Goal: Check status

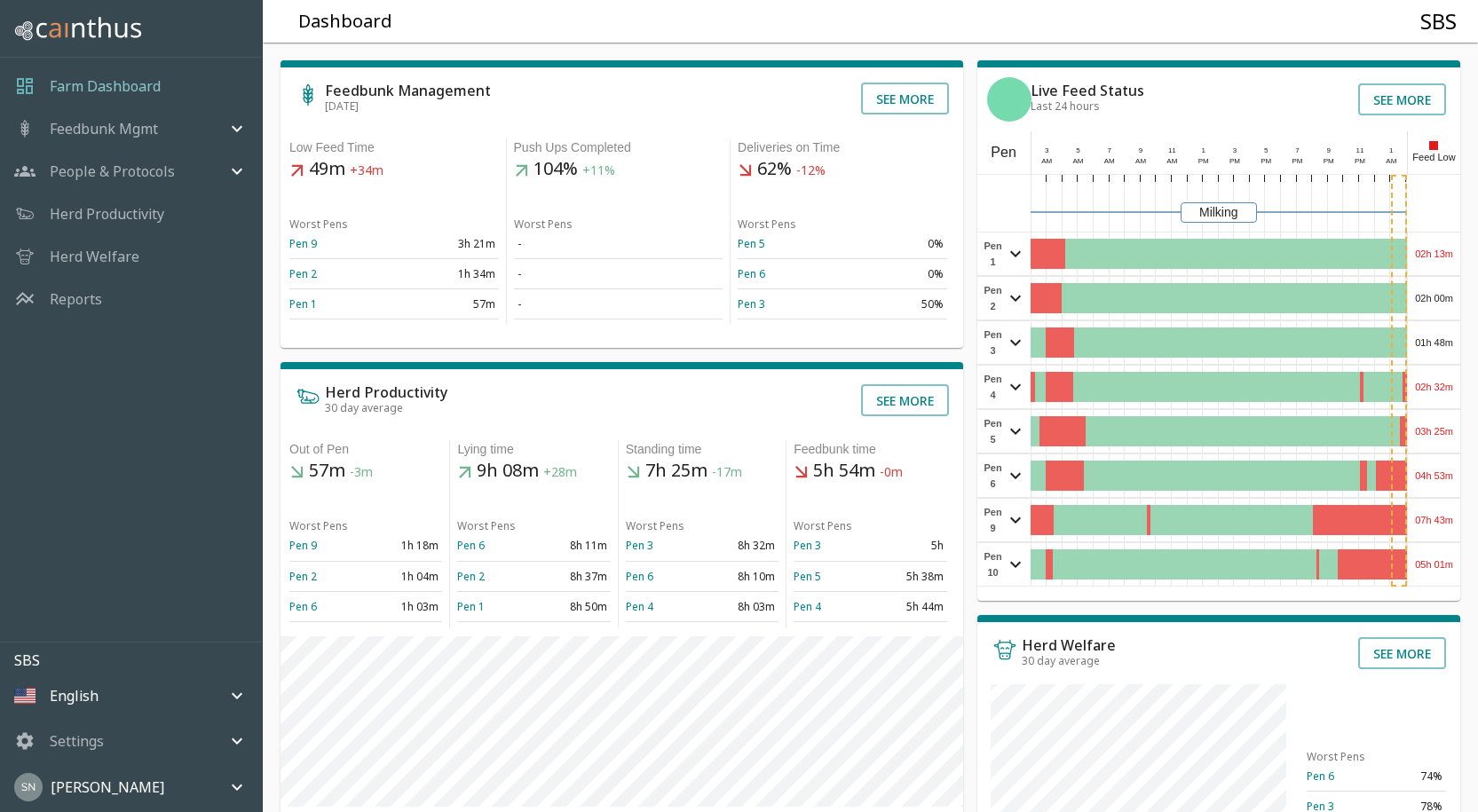
click at [1420, 251] on div "02h 13m" at bounding box center [1434, 254] width 52 height 42
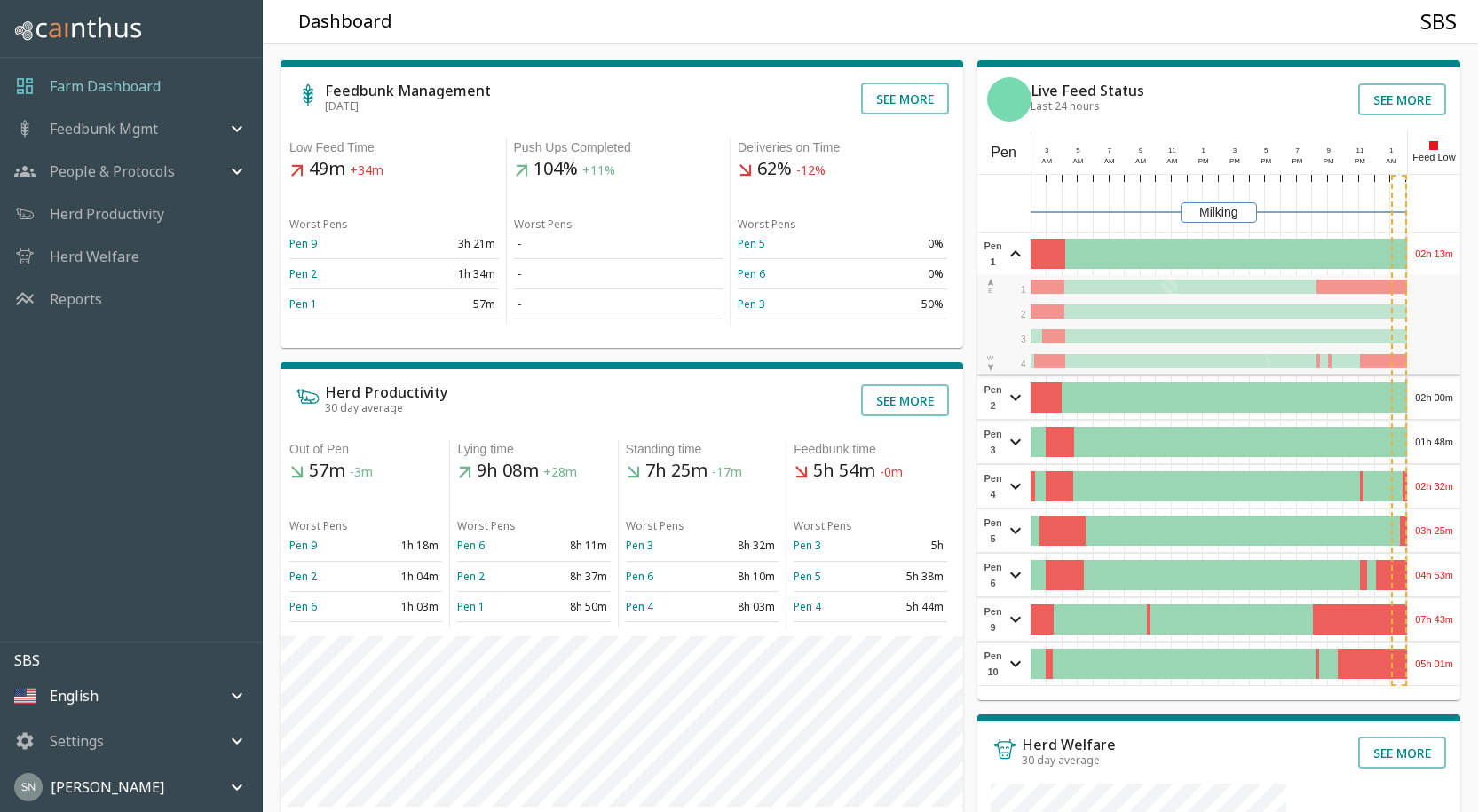
click at [1420, 251] on div "02h 13m" at bounding box center [1434, 254] width 52 height 42
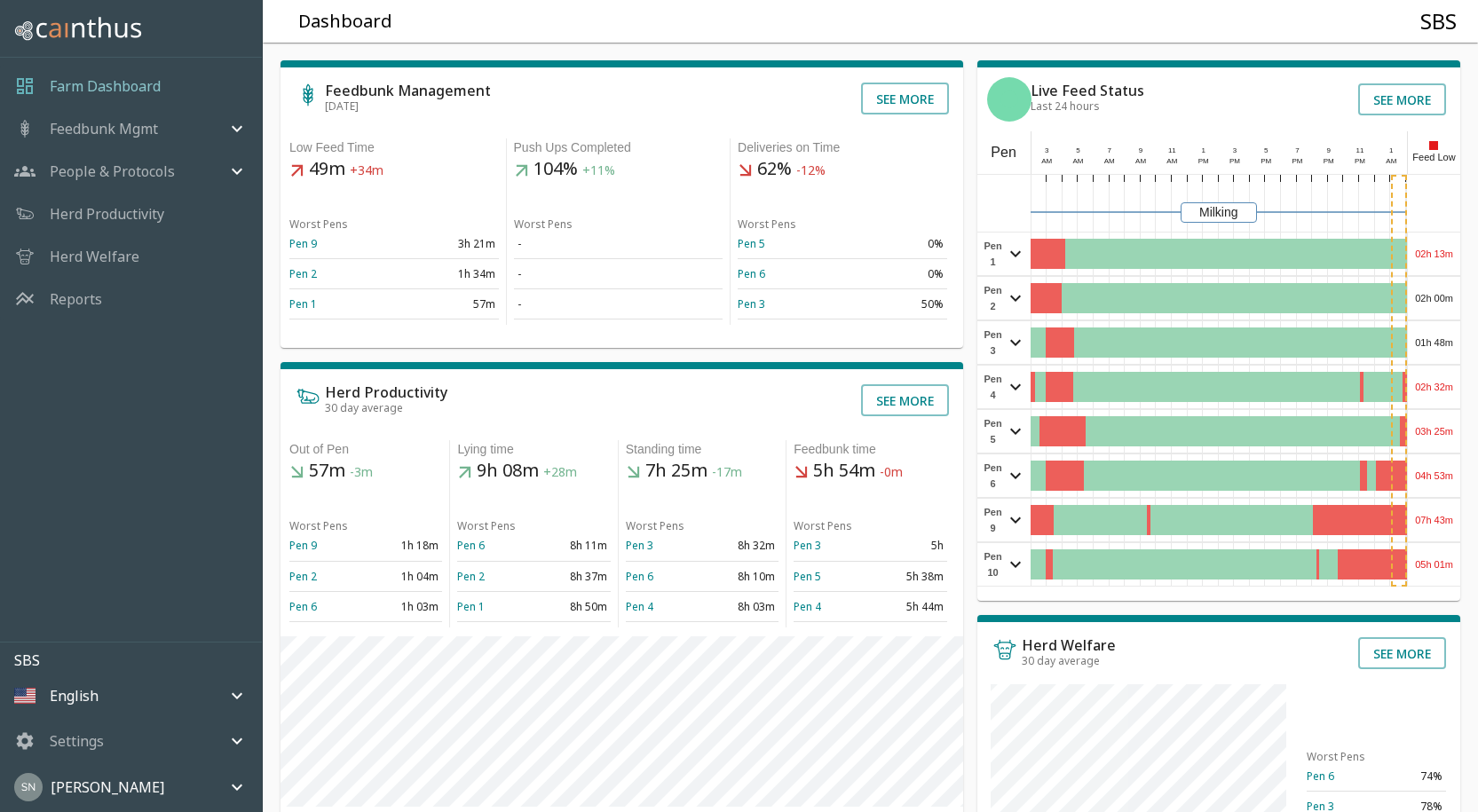
click at [1430, 295] on div "02h 00m" at bounding box center [1434, 298] width 52 height 42
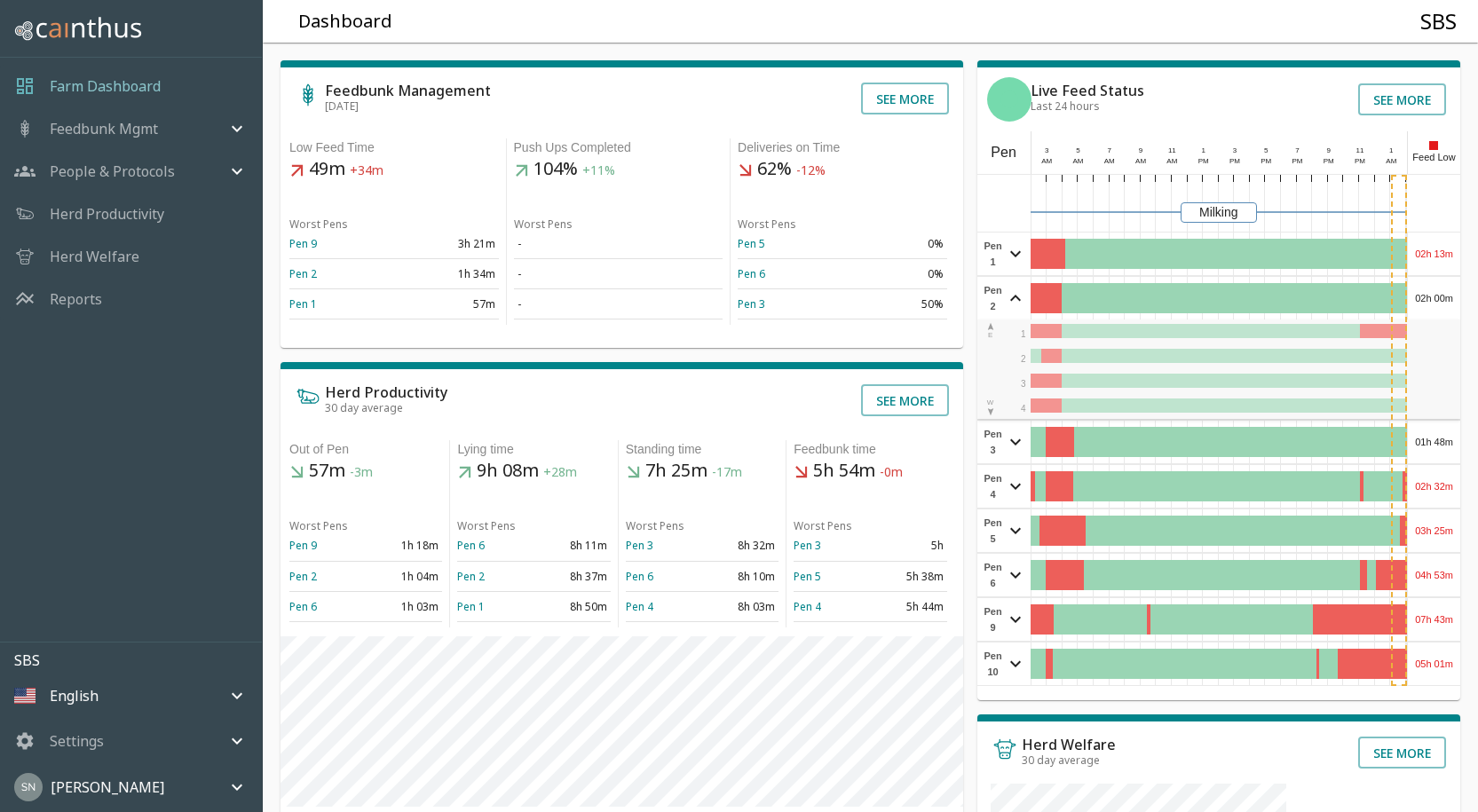
click at [1430, 295] on div "02h 00m" at bounding box center [1434, 298] width 52 height 42
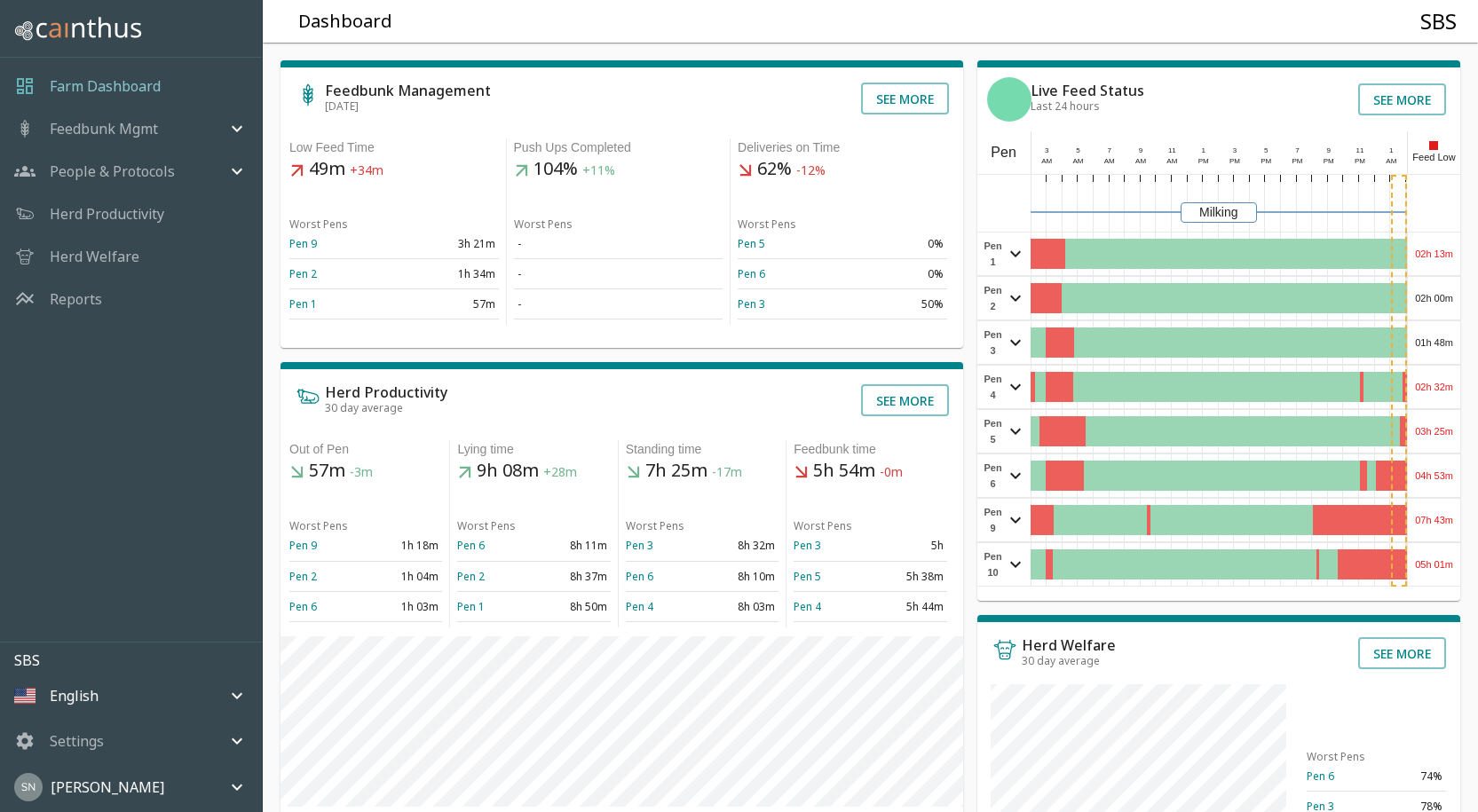
click at [1434, 341] on div "01h 48m" at bounding box center [1434, 342] width 52 height 42
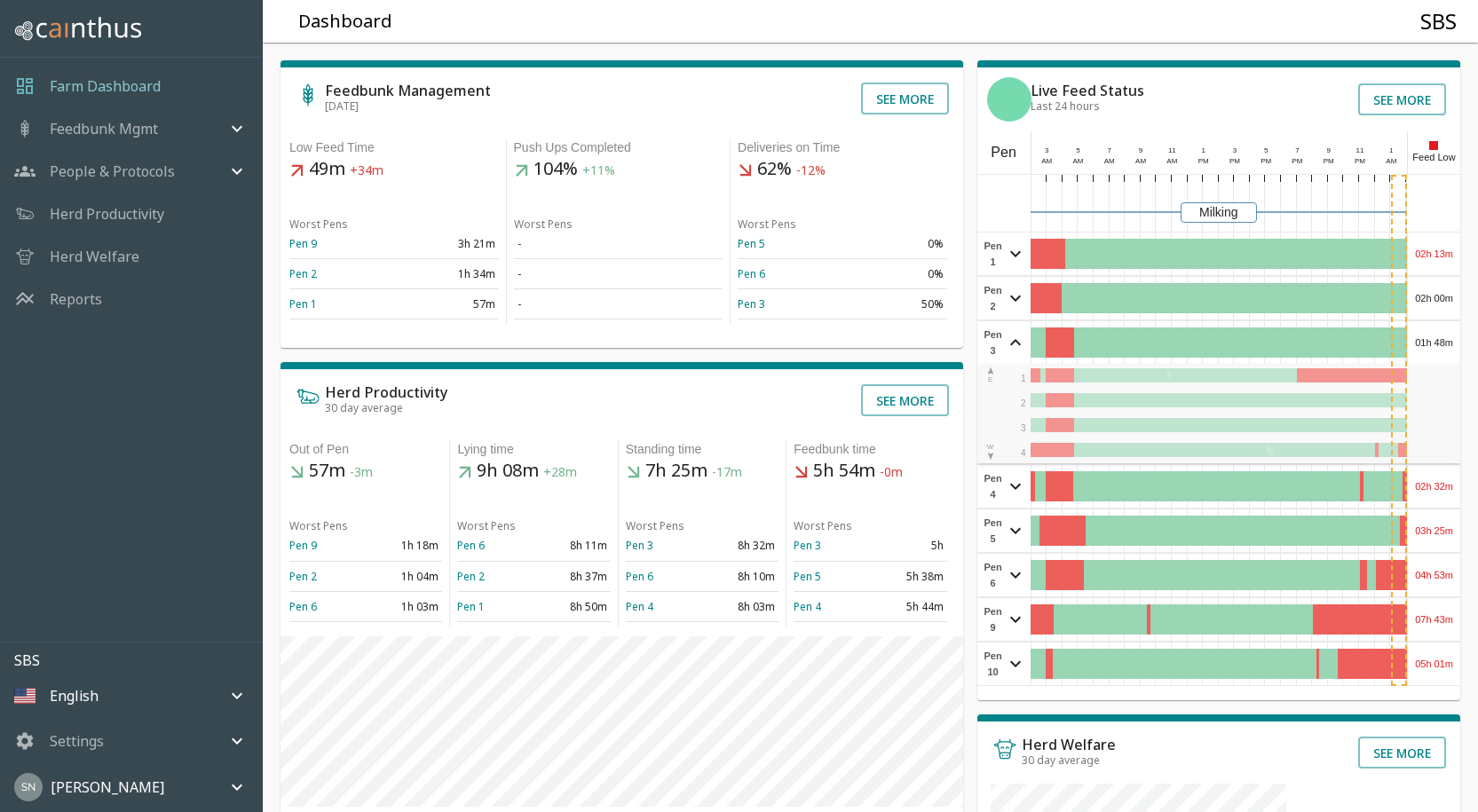
click at [1438, 336] on div "01h 48m" at bounding box center [1434, 342] width 52 height 42
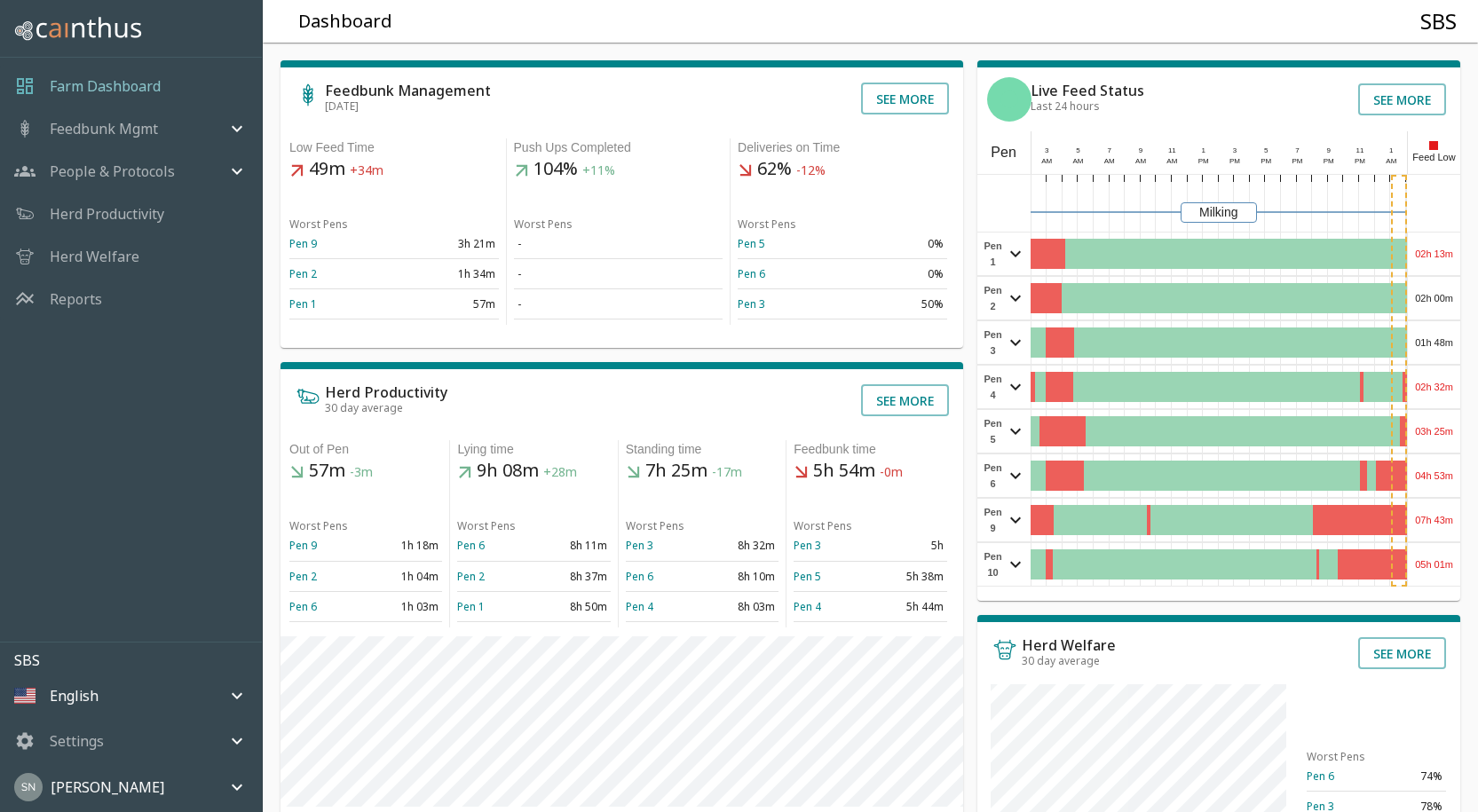
click at [1447, 385] on div "02h 32m" at bounding box center [1434, 387] width 52 height 42
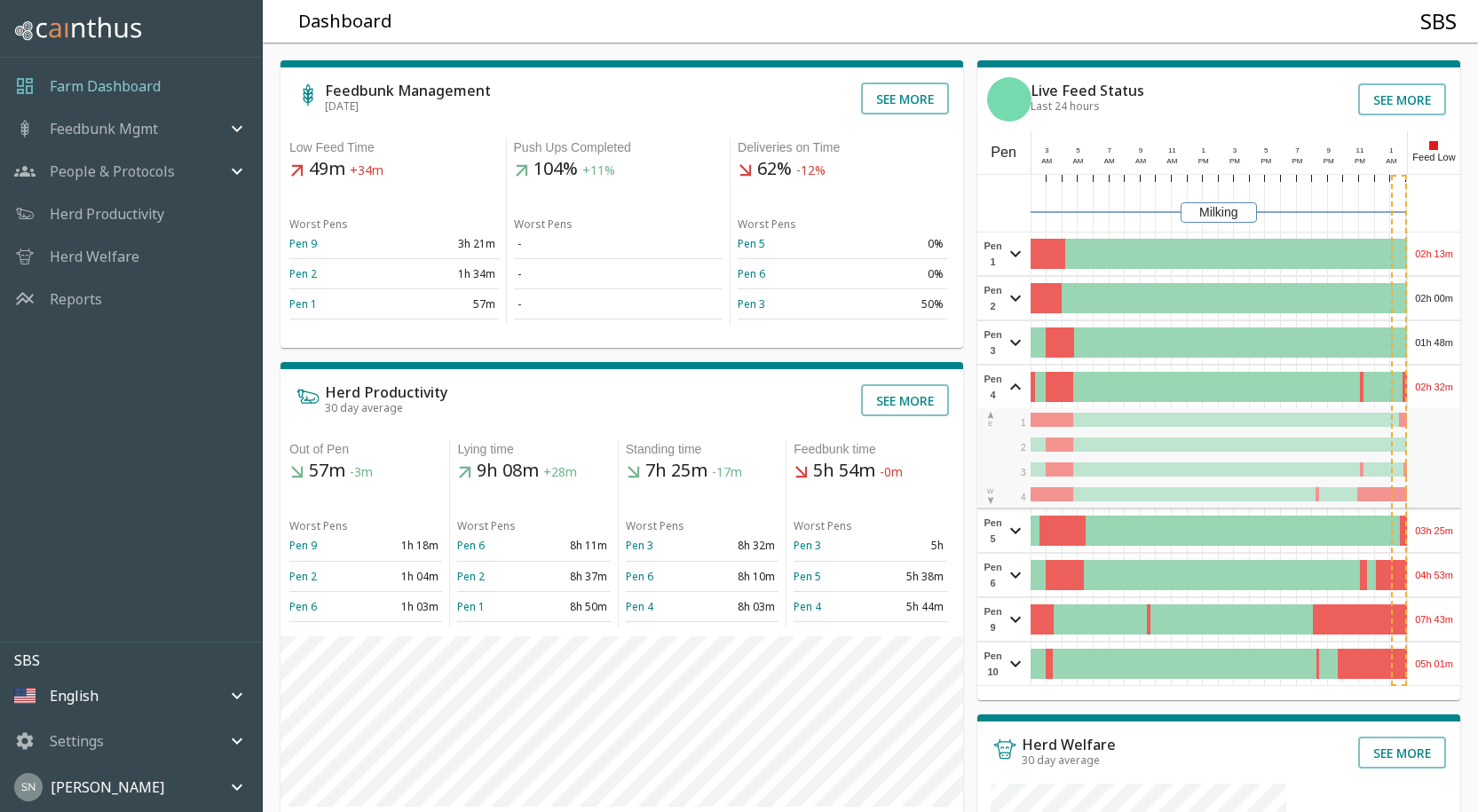
click at [1447, 385] on div "02h 32m" at bounding box center [1434, 387] width 52 height 42
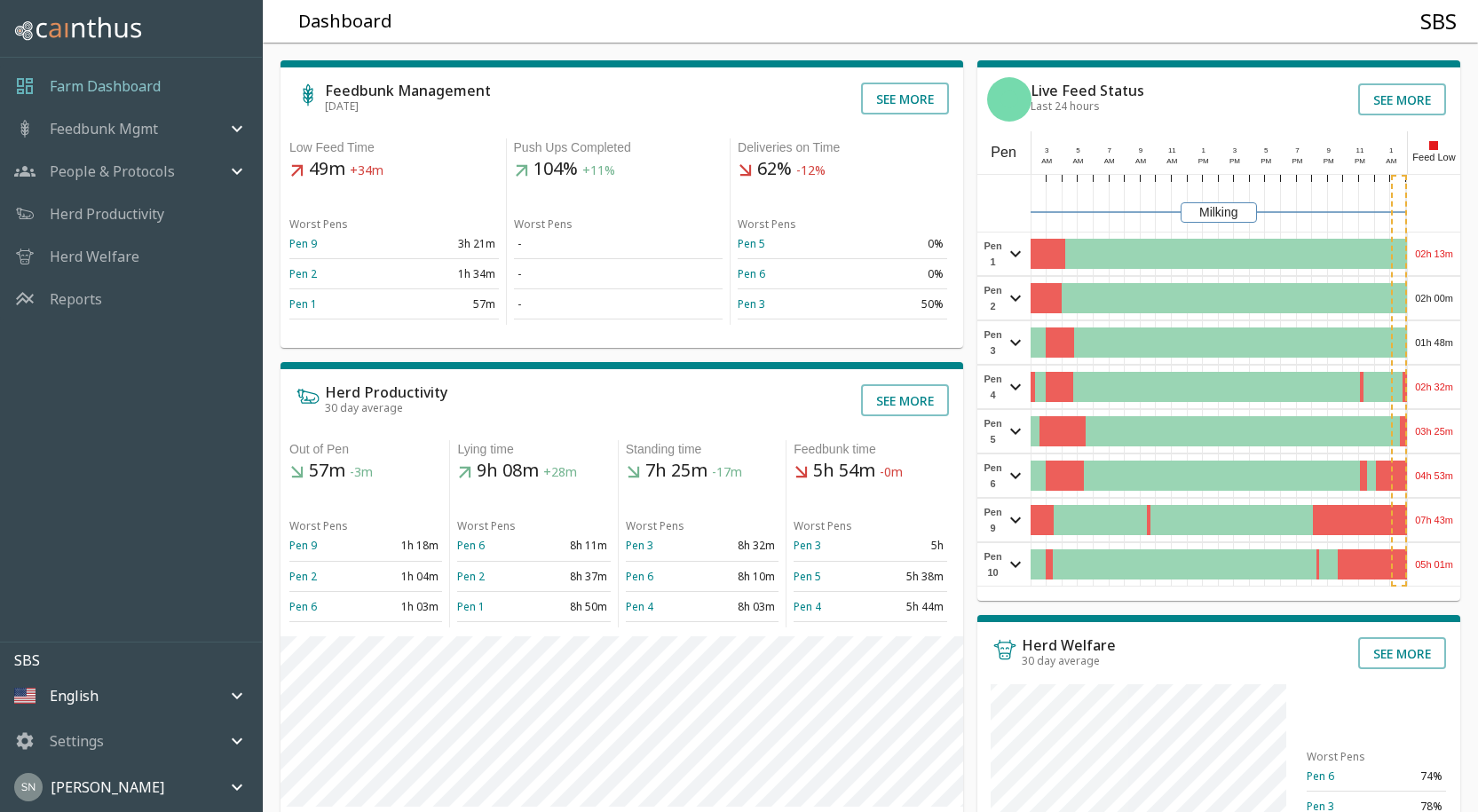
click at [1447, 385] on div "02h 32m" at bounding box center [1434, 387] width 52 height 42
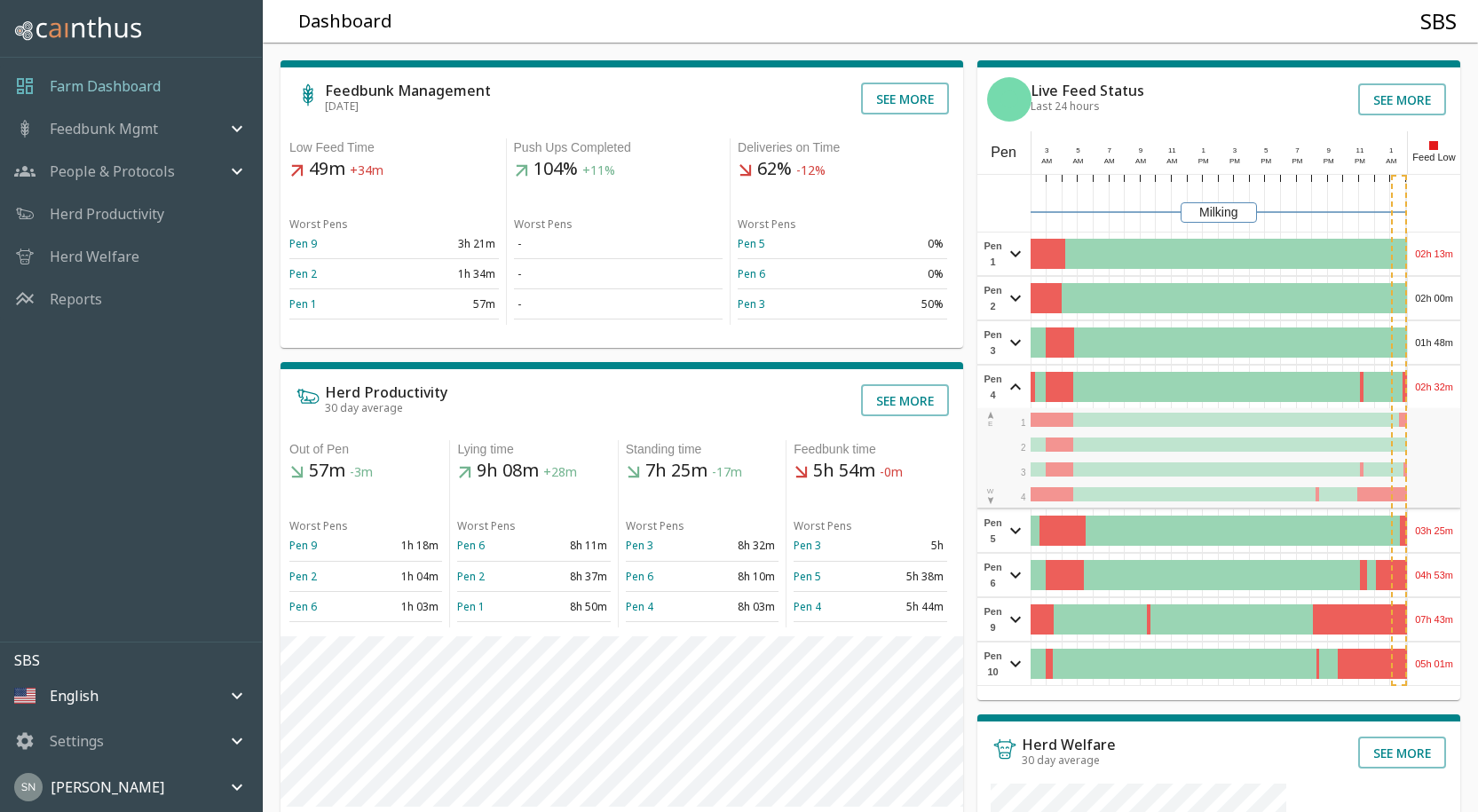
click at [1447, 385] on div "02h 32m" at bounding box center [1434, 387] width 52 height 42
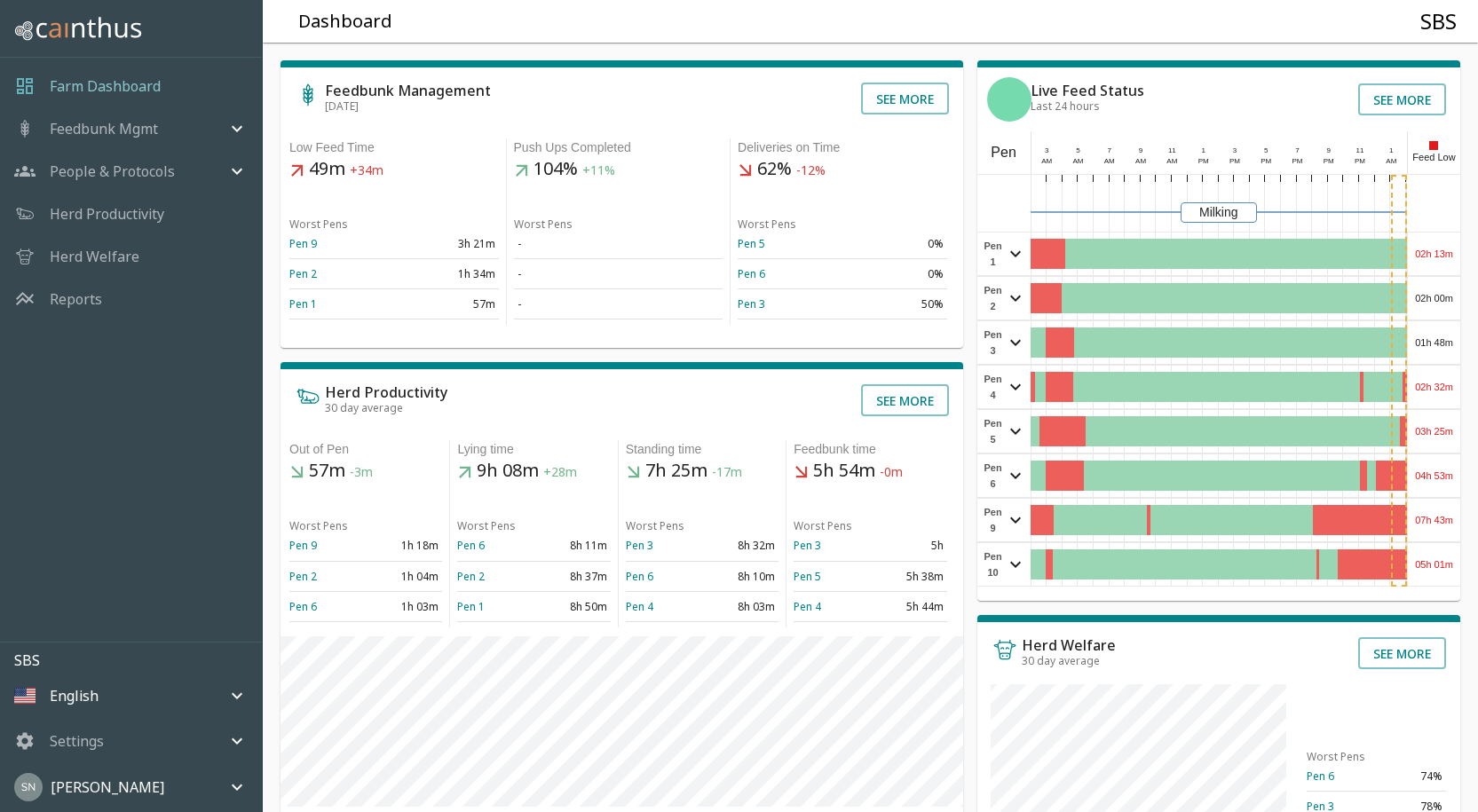
click at [1447, 385] on div "02h 32m" at bounding box center [1434, 387] width 52 height 42
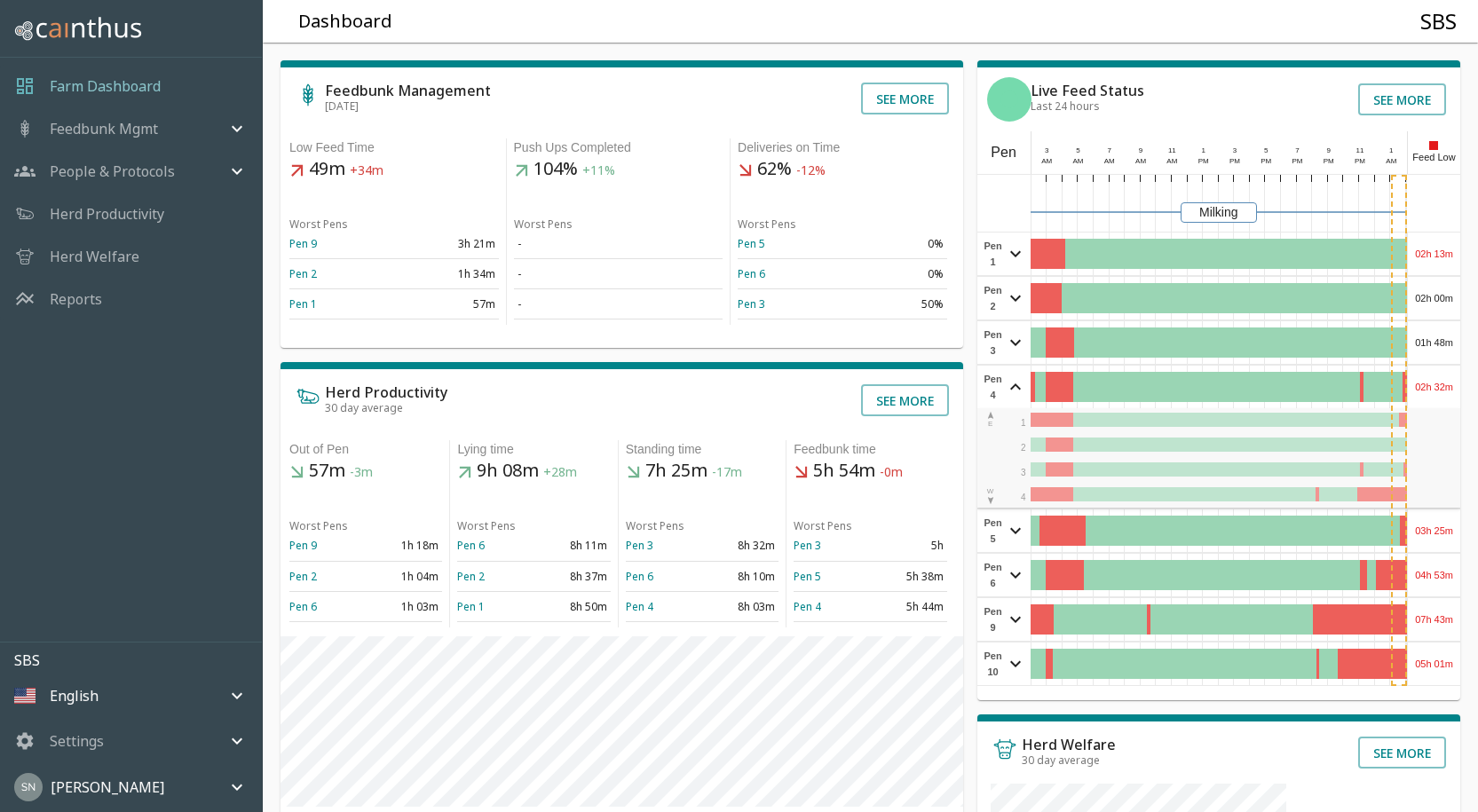
click at [1447, 385] on div "02h 32m" at bounding box center [1434, 387] width 52 height 42
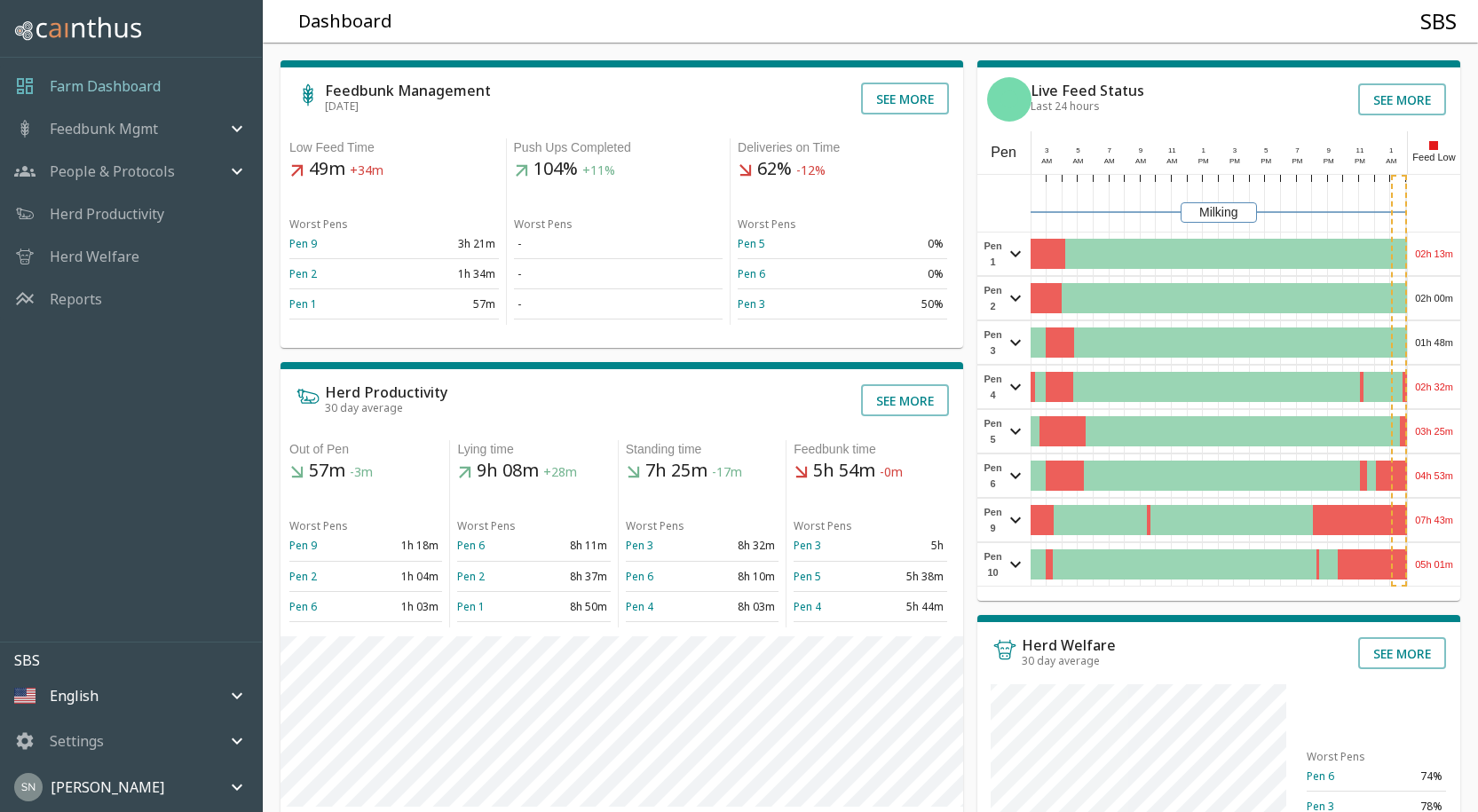
click at [1445, 424] on div "03h 25m" at bounding box center [1434, 431] width 52 height 42
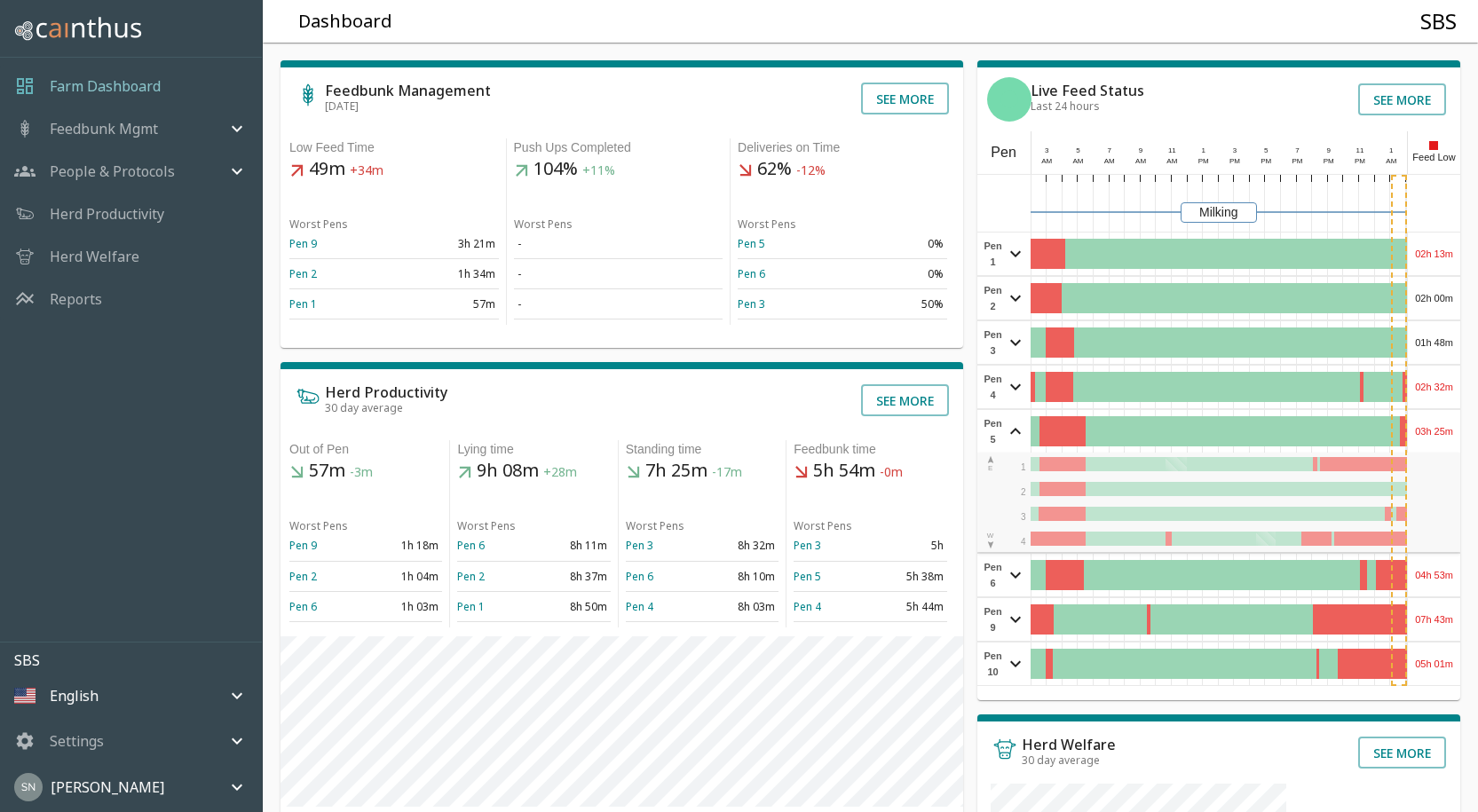
click at [1446, 423] on div "03h 25m" at bounding box center [1434, 431] width 52 height 42
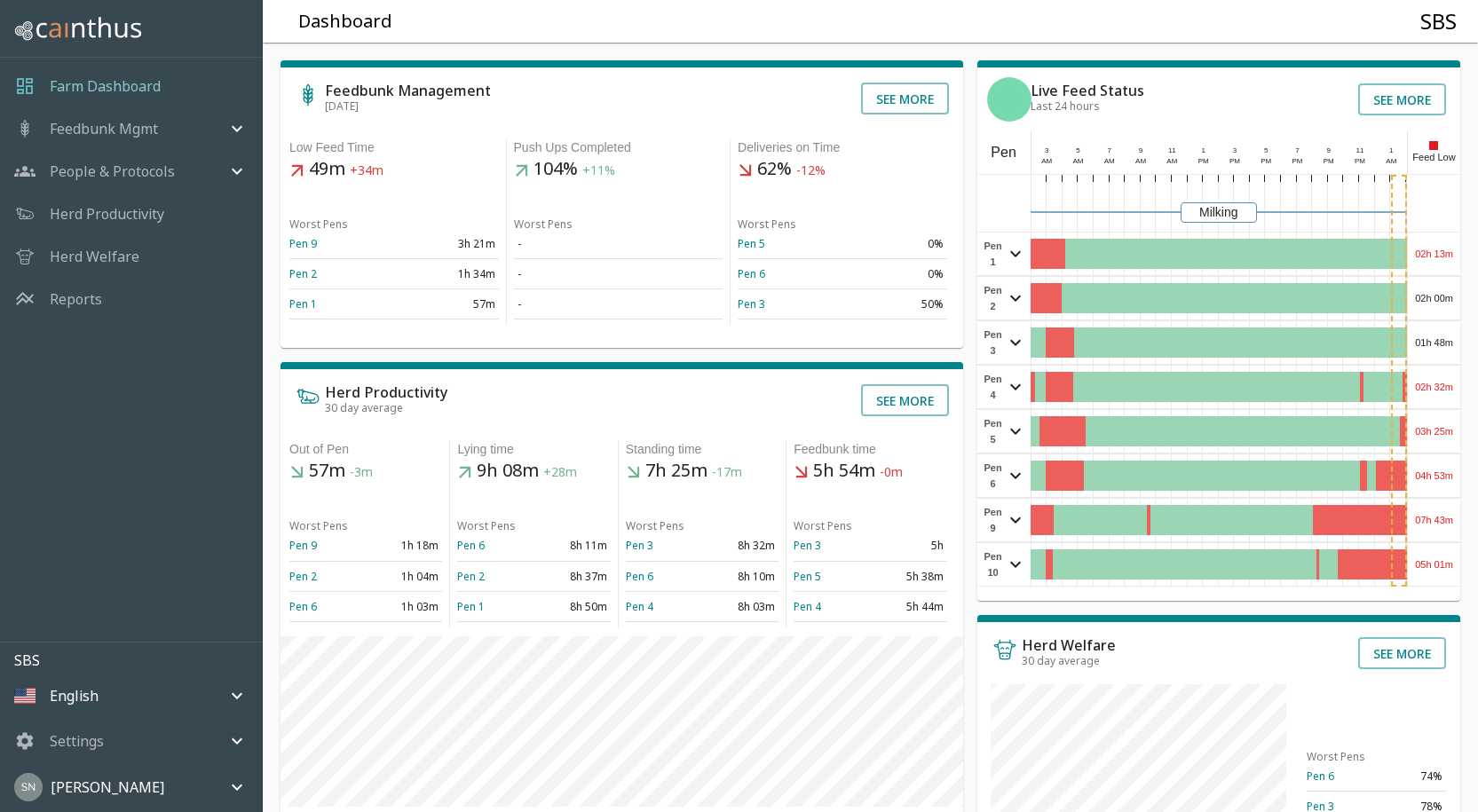
click at [1439, 481] on div "04h 53m" at bounding box center [1434, 476] width 52 height 42
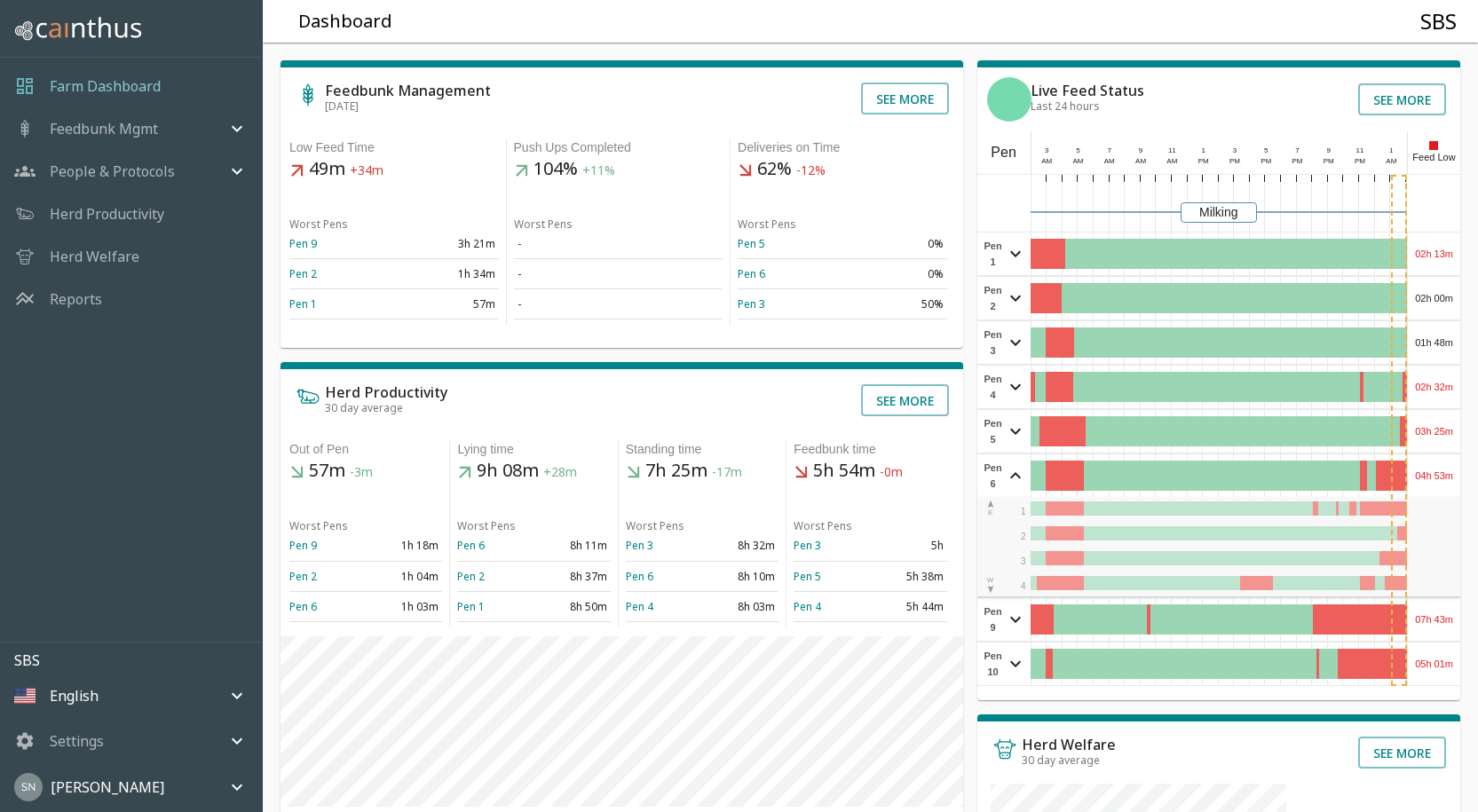
click at [1443, 477] on div "04h 53m" at bounding box center [1434, 476] width 52 height 42
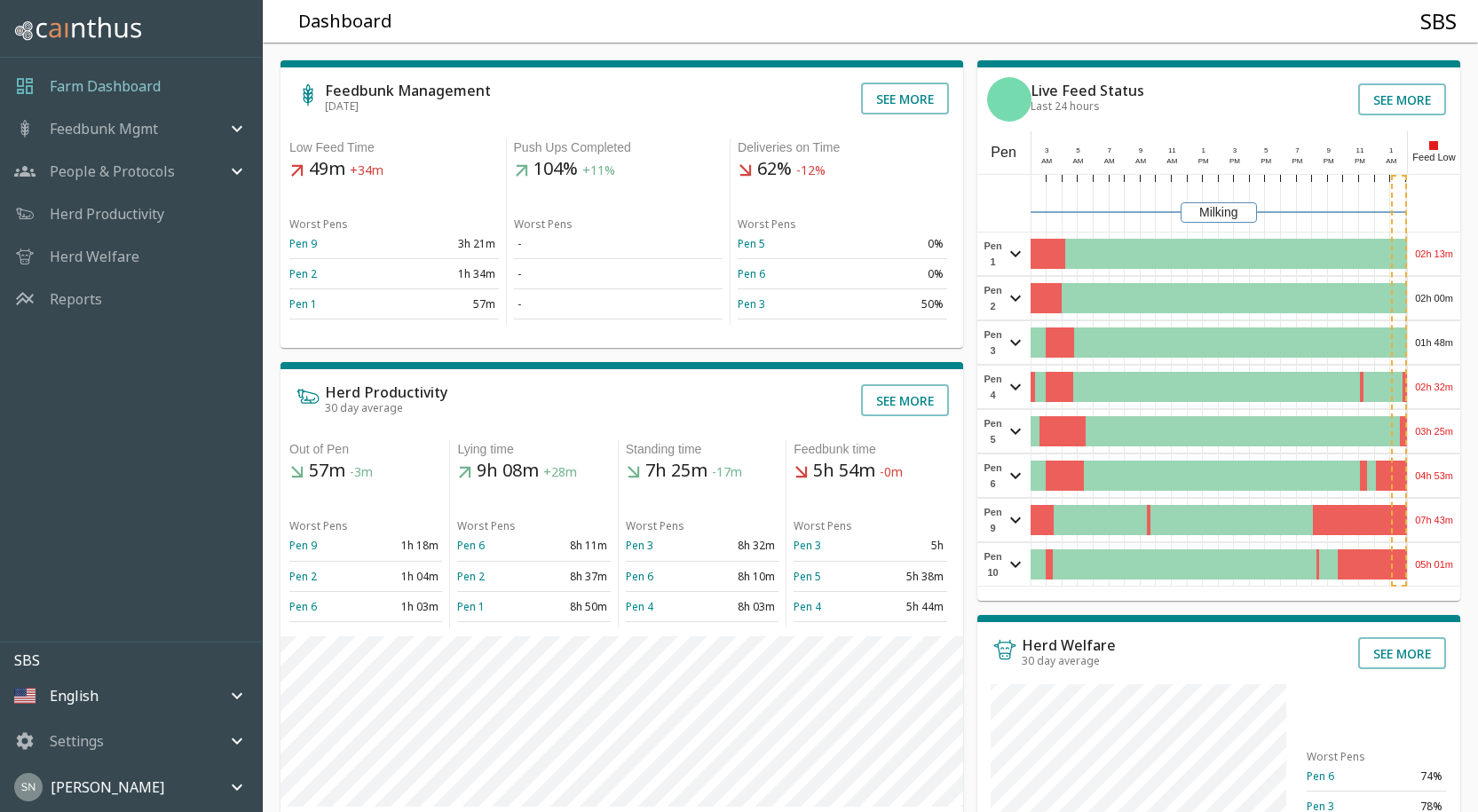
click at [1426, 518] on div "07h 43m" at bounding box center [1434, 520] width 52 height 42
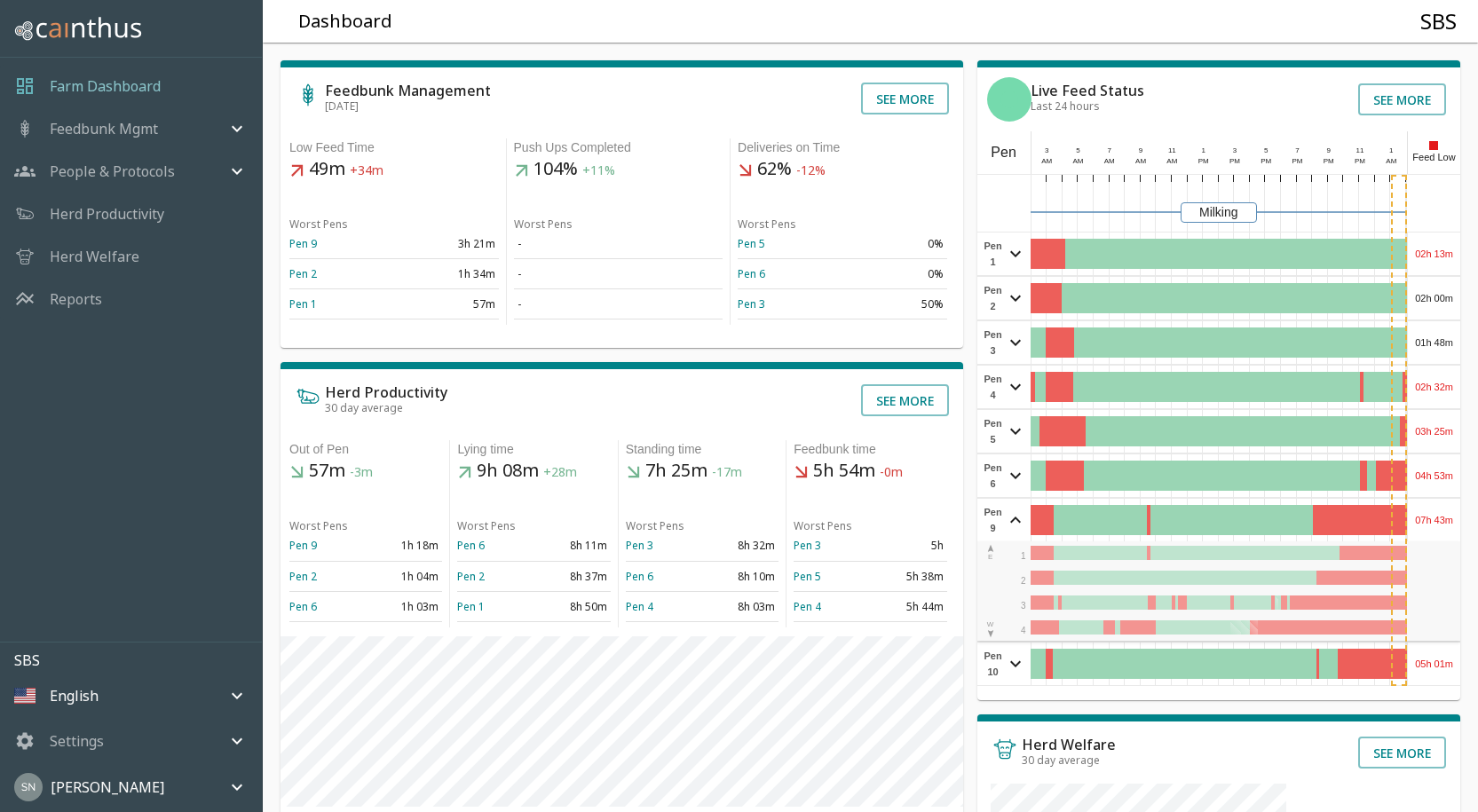
click at [1426, 518] on div "07h 43m" at bounding box center [1434, 520] width 52 height 42
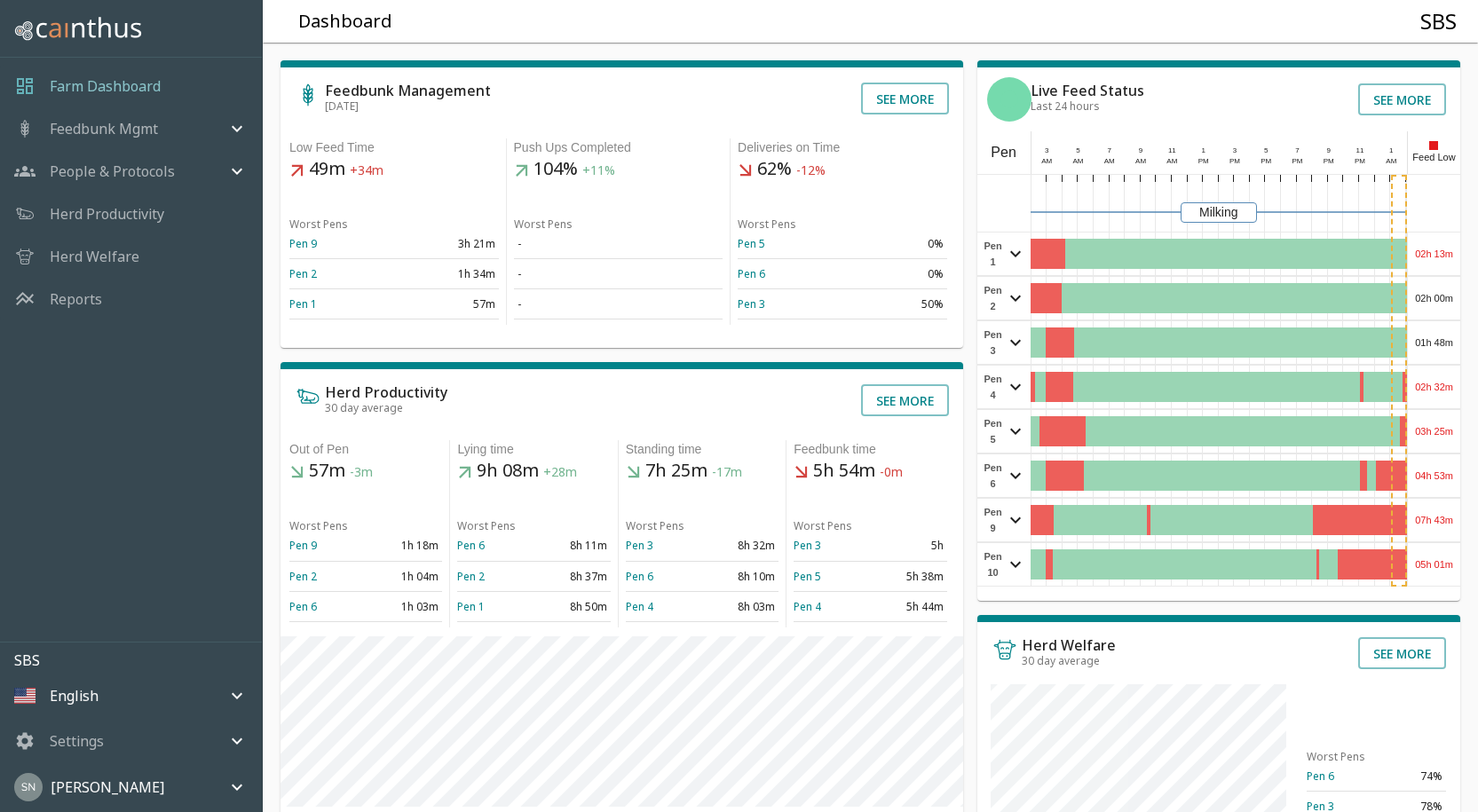
click at [1439, 564] on div "05h 01m" at bounding box center [1434, 564] width 52 height 42
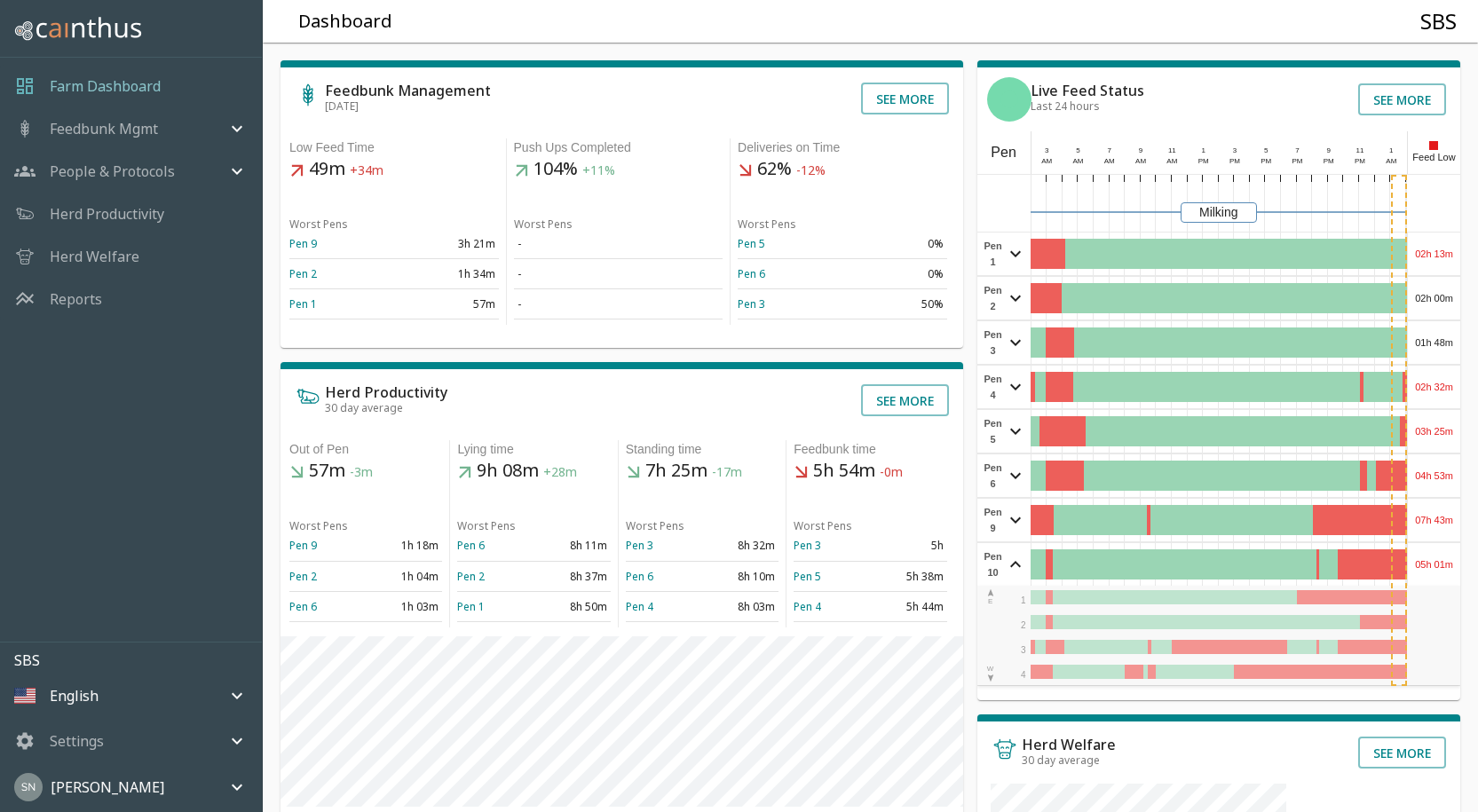
click at [1438, 562] on div "05h 01m" at bounding box center [1434, 564] width 52 height 42
